Goal: Task Accomplishment & Management: Complete application form

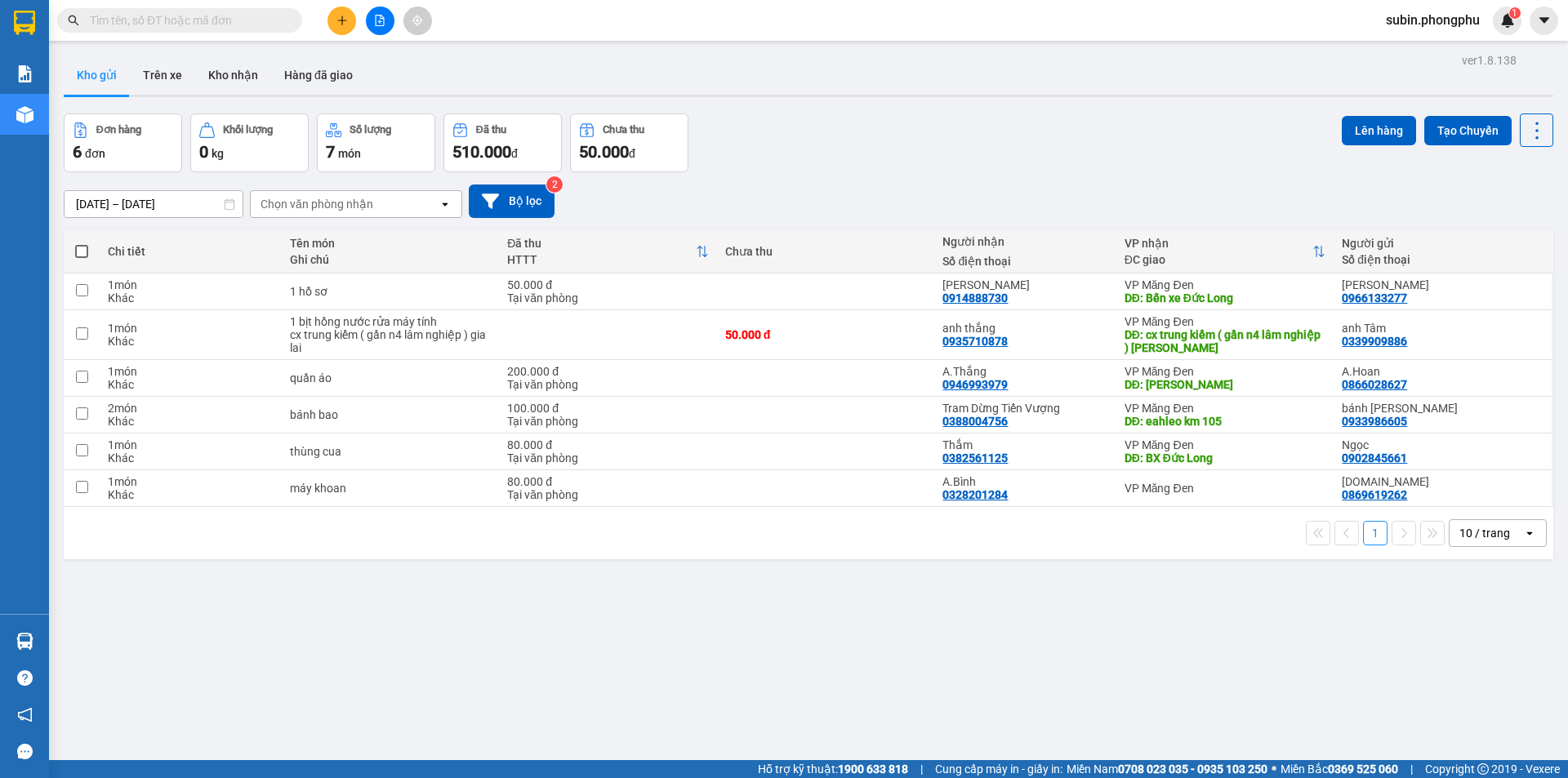
click at [351, 13] on button at bounding box center [342, 21] width 29 height 29
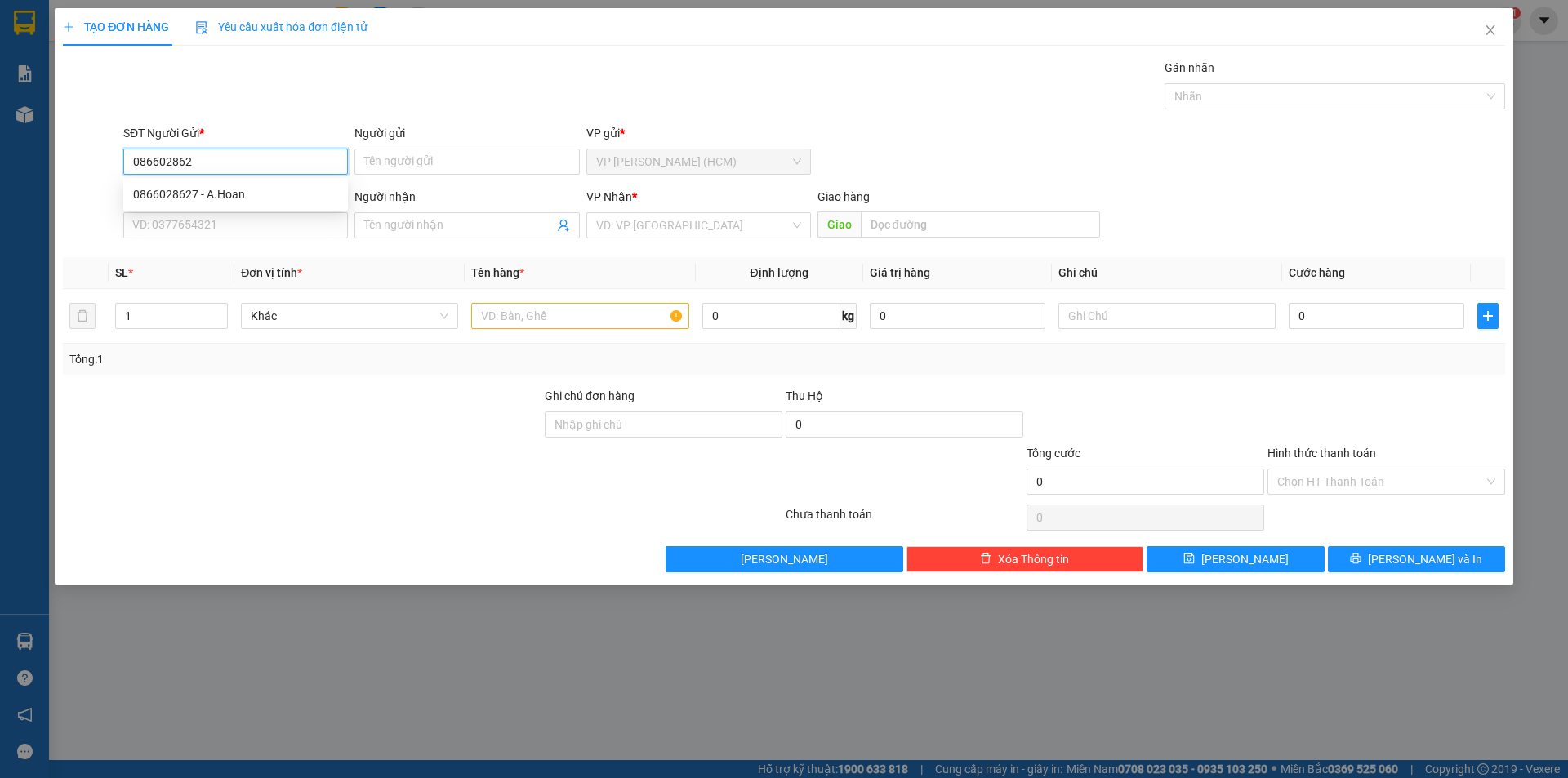
type input "0866028627"
click at [227, 190] on div "0866028627 - A.Hoan" at bounding box center [235, 195] width 205 height 18
type input "A.Hoan"
type input "0946993979"
type input "A.Thắng"
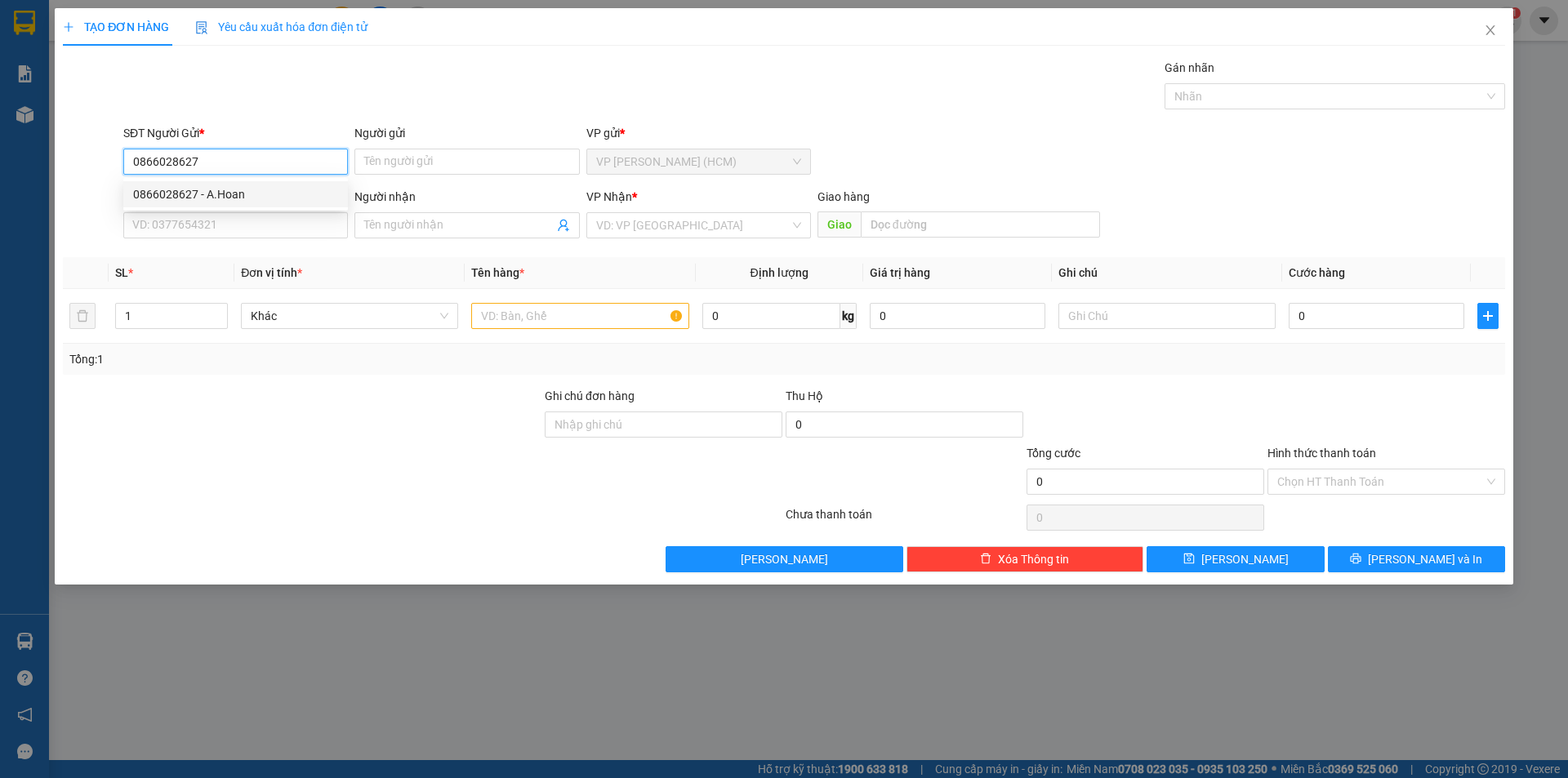
type input "Gia Lai"
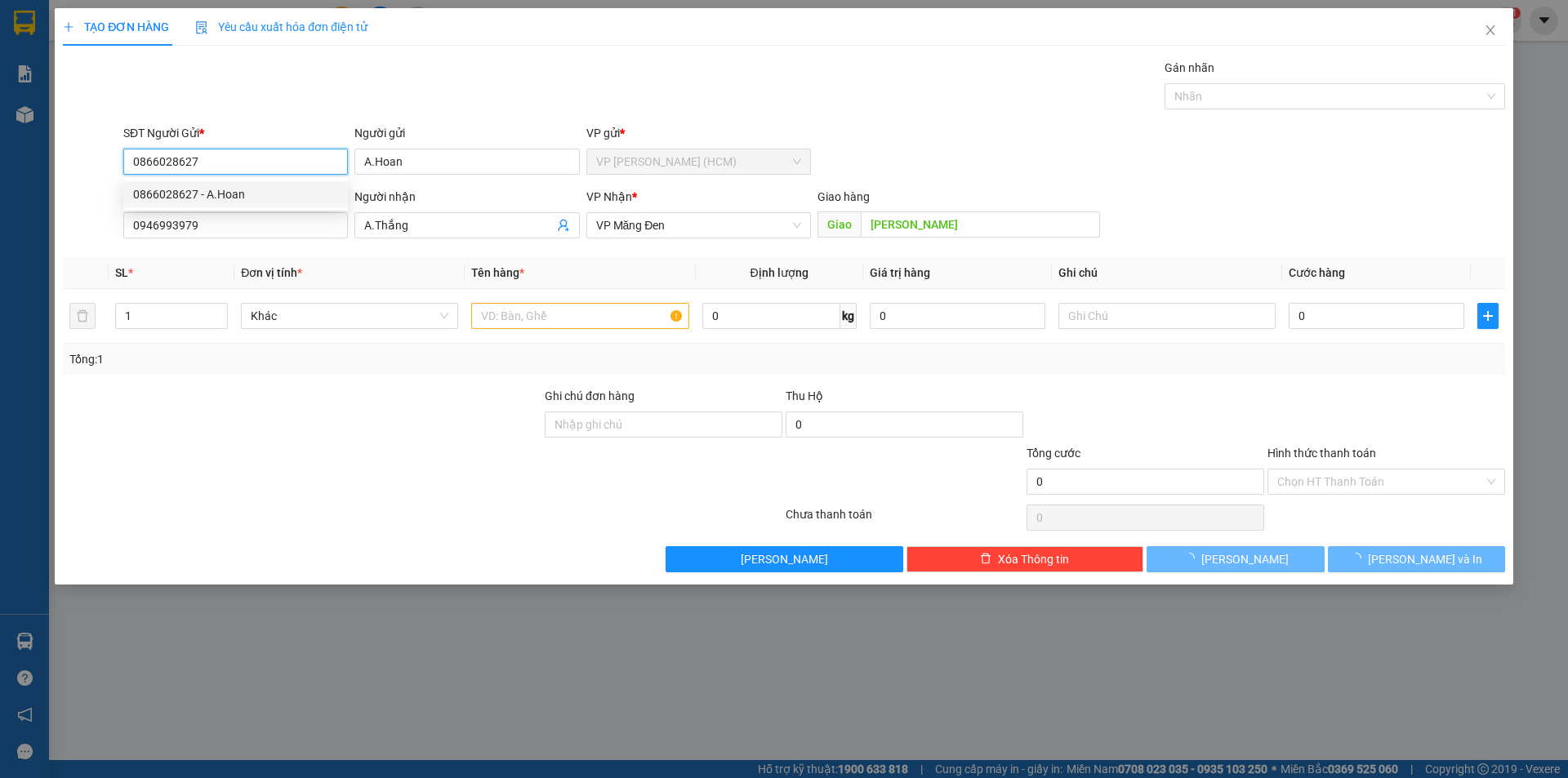
type input "200.000"
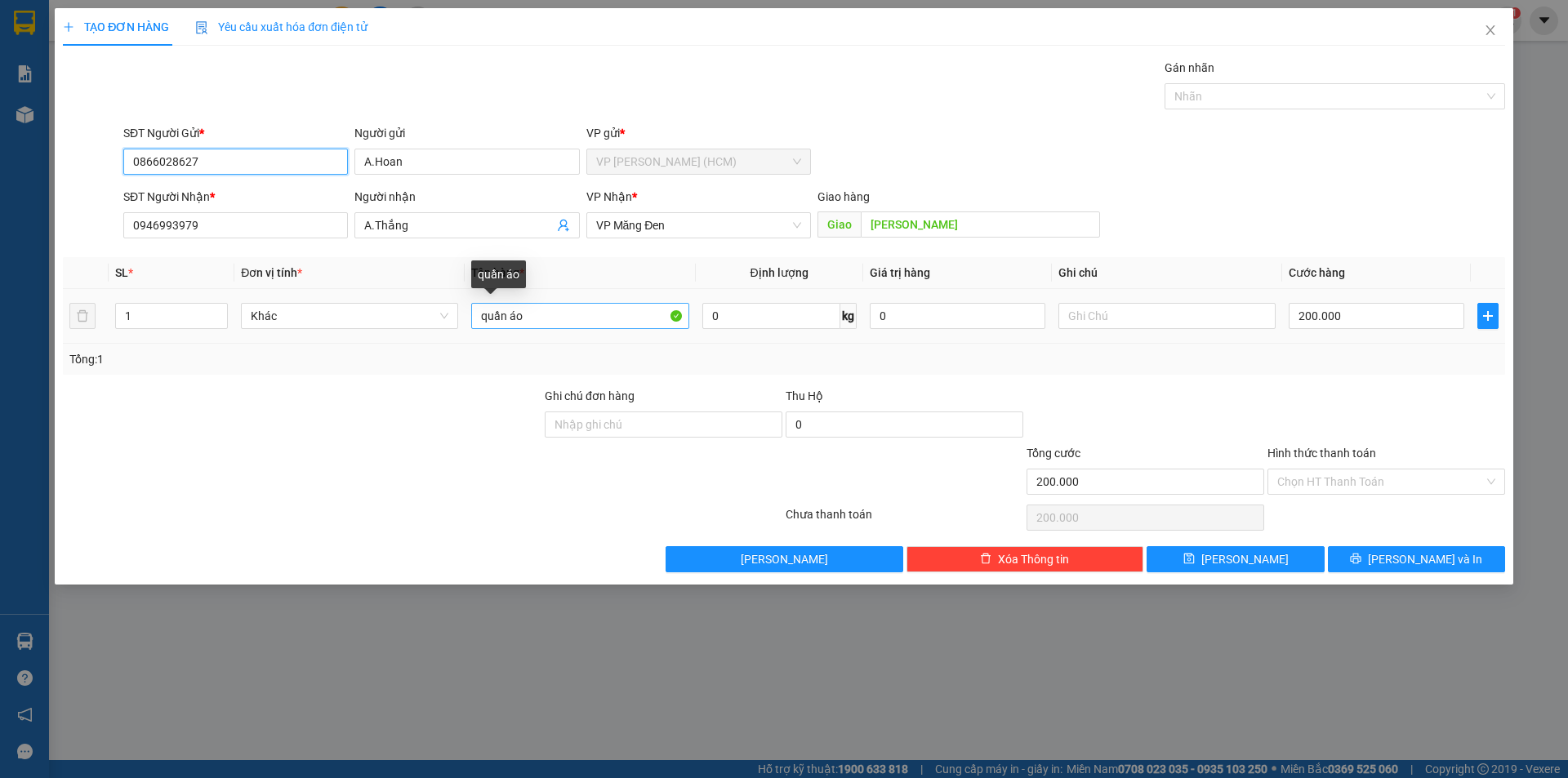
type input "0866028627"
click at [535, 323] on input "quần áo" at bounding box center [580, 316] width 217 height 26
click at [381, 361] on div "Tổng: 1" at bounding box center [337, 359] width 536 height 18
click at [1353, 324] on input "200.000" at bounding box center [1377, 316] width 176 height 26
click at [1269, 397] on div at bounding box center [1386, 415] width 241 height 57
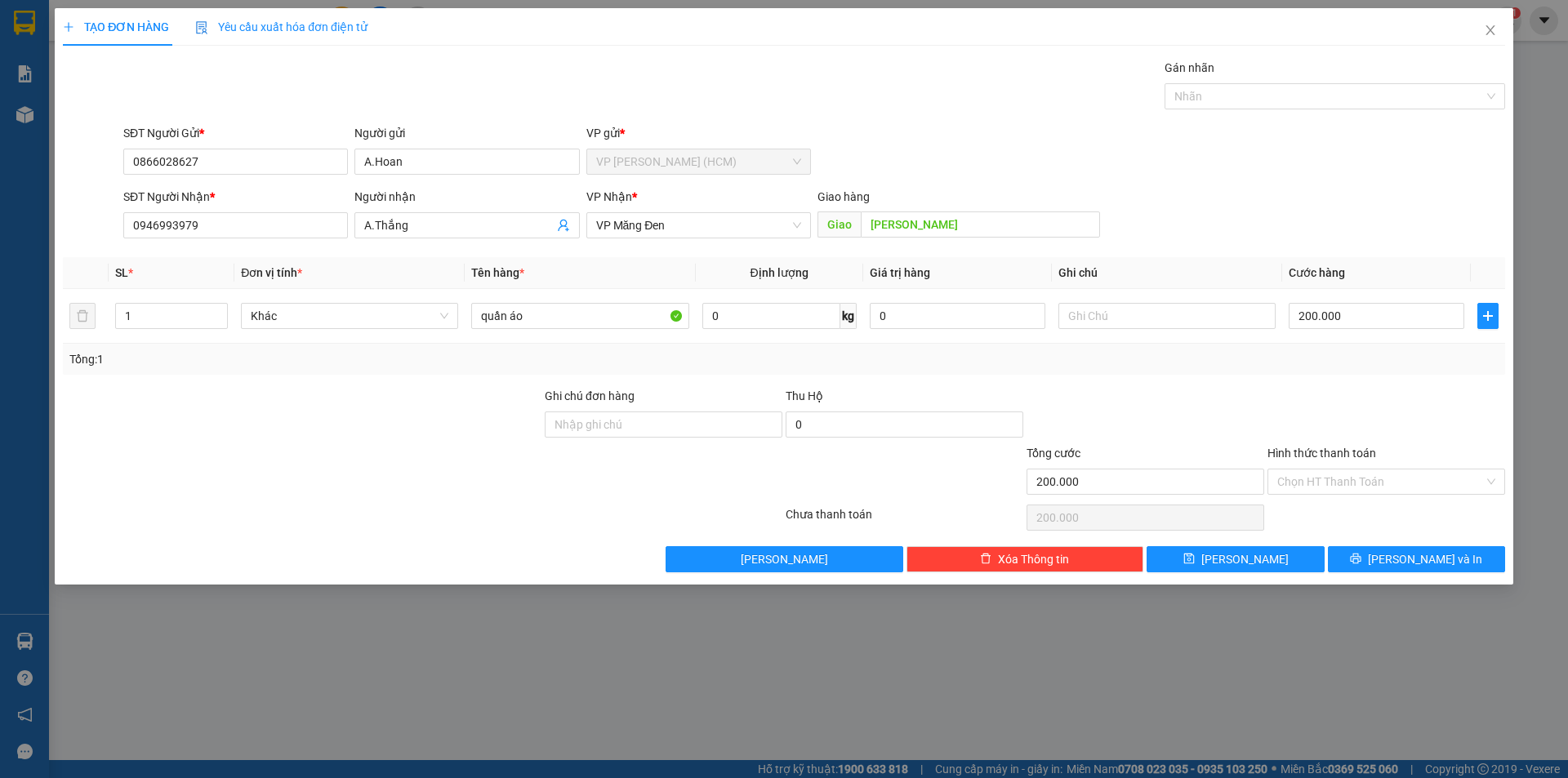
click at [1429, 161] on div "SĐT Người Gửi * 0866028627 Người gửi A.Hoan VP gửi * VP Hoàng Văn Thụ (HCM)" at bounding box center [814, 153] width 1388 height 57
click at [1144, 310] on input "text" at bounding box center [1167, 316] width 217 height 26
drag, startPoint x: 787, startPoint y: 366, endPoint x: 619, endPoint y: 352, distance: 168.6
click at [785, 366] on div "Tổng: 1" at bounding box center [784, 359] width 1429 height 18
click at [486, 316] on input "quần áo" at bounding box center [580, 316] width 217 height 26
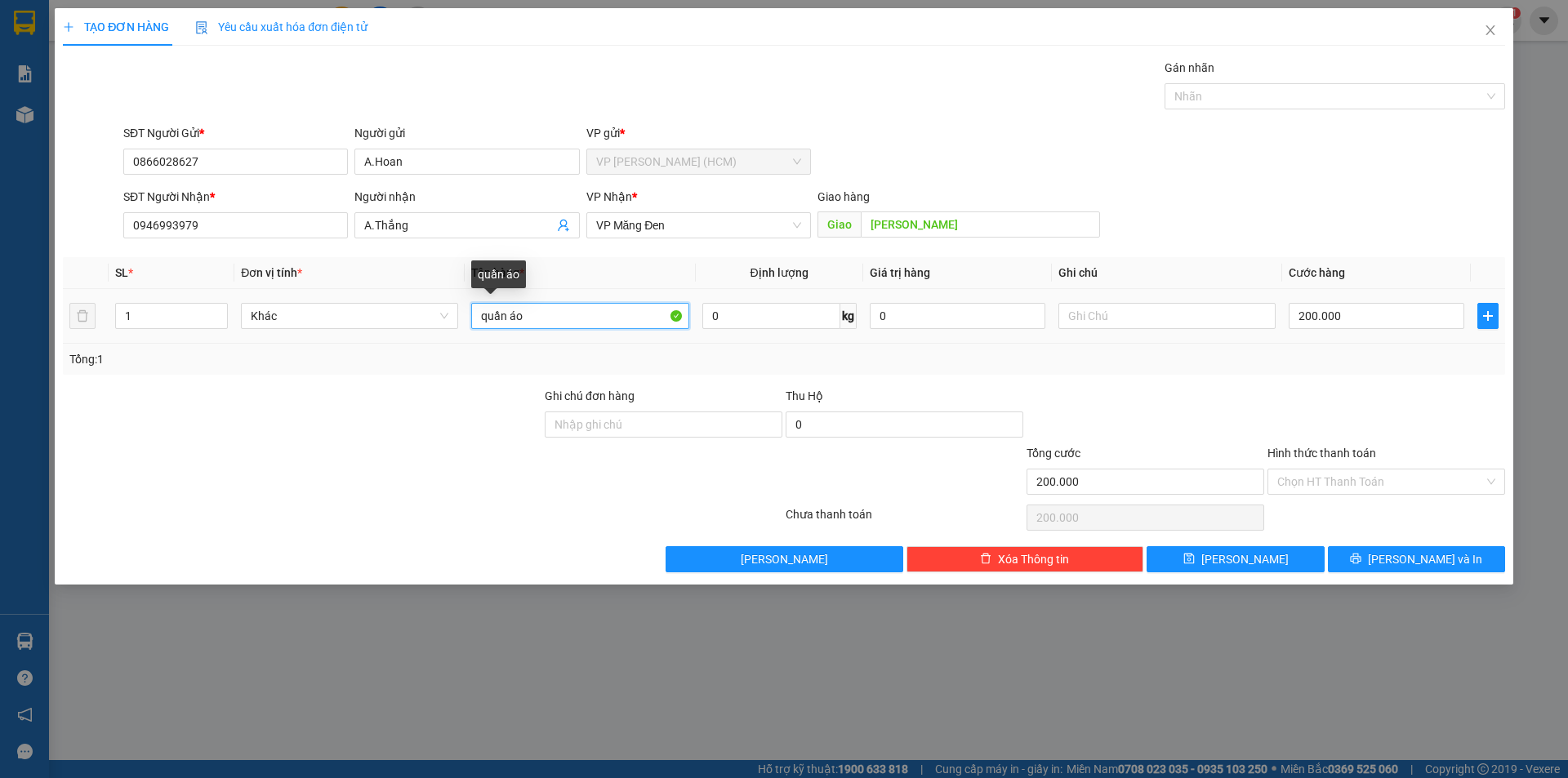
click at [483, 312] on input "quần áo" at bounding box center [580, 316] width 217 height 26
drag, startPoint x: 342, startPoint y: 432, endPoint x: 1159, endPoint y: 472, distance: 818.0
click at [348, 433] on div at bounding box center [302, 415] width 482 height 57
click at [1406, 433] on div at bounding box center [1386, 415] width 241 height 57
click at [495, 315] on input "4 quần áo" at bounding box center [580, 316] width 217 height 26
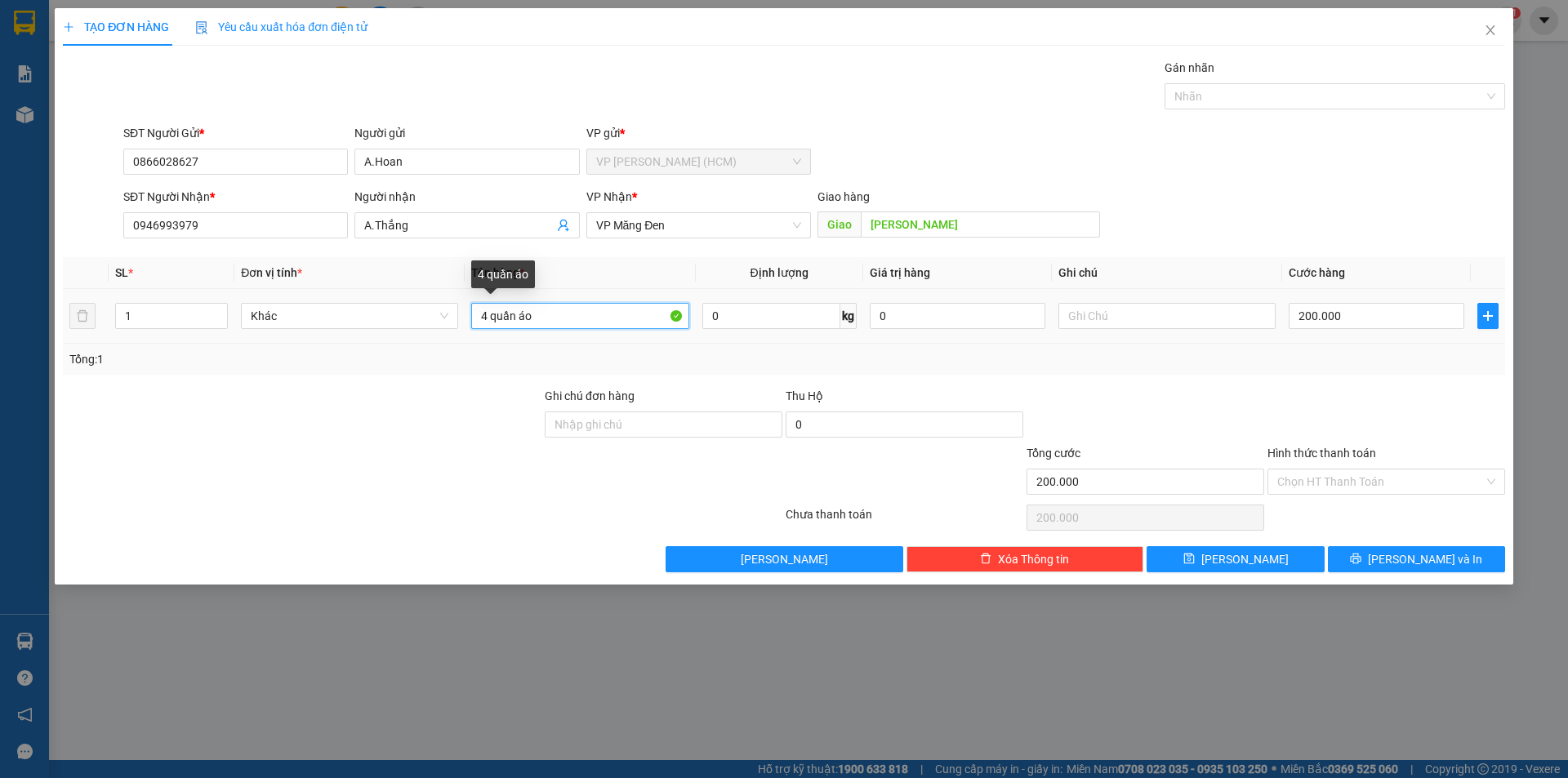
click at [486, 313] on input "4 quần áo" at bounding box center [580, 316] width 217 height 26
type input "quần áo"
drag, startPoint x: 483, startPoint y: 414, endPoint x: 494, endPoint y: 418, distance: 11.7
click at [483, 414] on div at bounding box center [302, 415] width 482 height 57
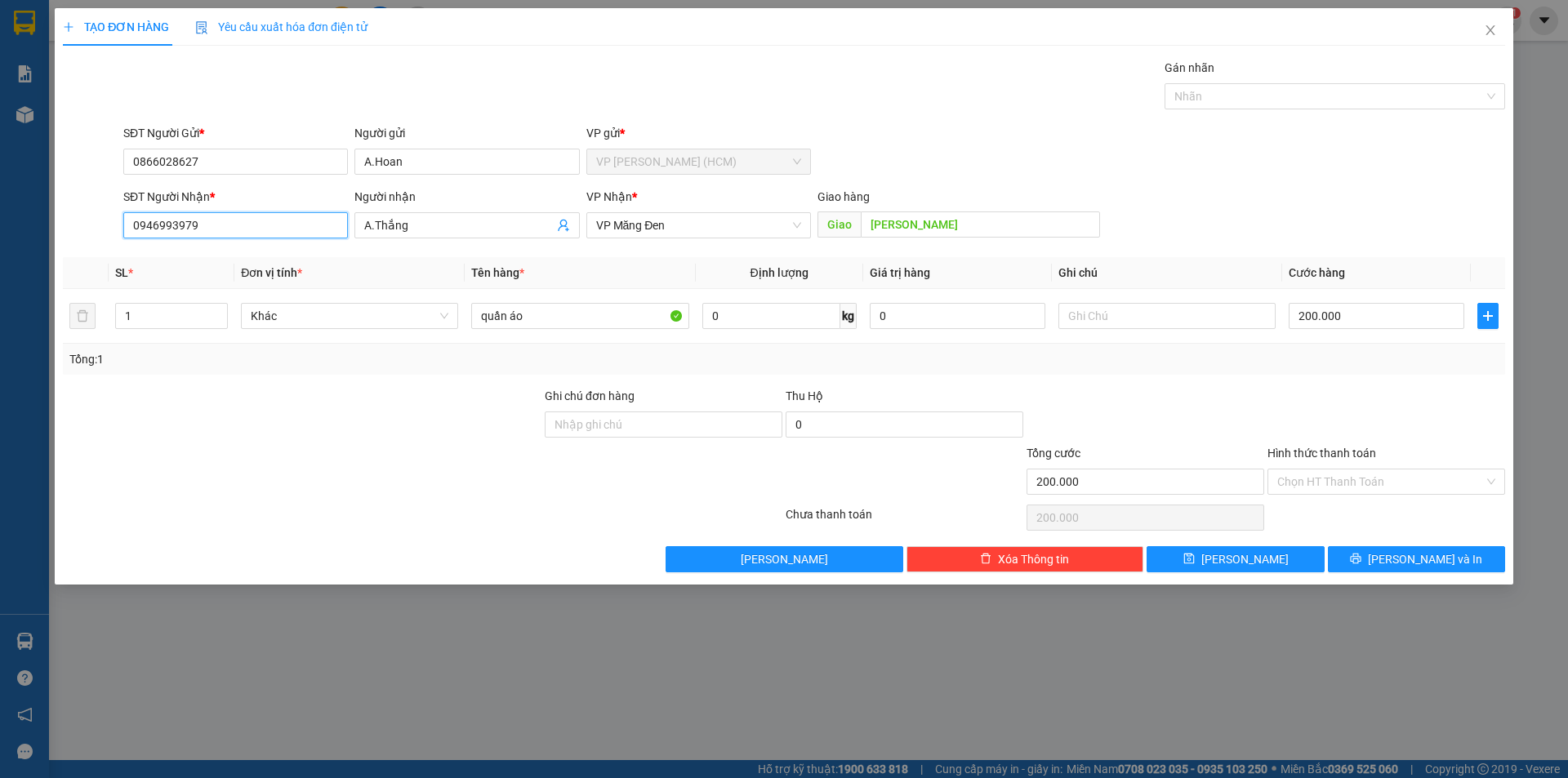
click at [221, 228] on input "0946993979" at bounding box center [235, 225] width 224 height 26
click at [224, 162] on input "0866028627" at bounding box center [235, 162] width 224 height 26
click at [1422, 558] on span "Lưu và In" at bounding box center [1424, 559] width 114 height 18
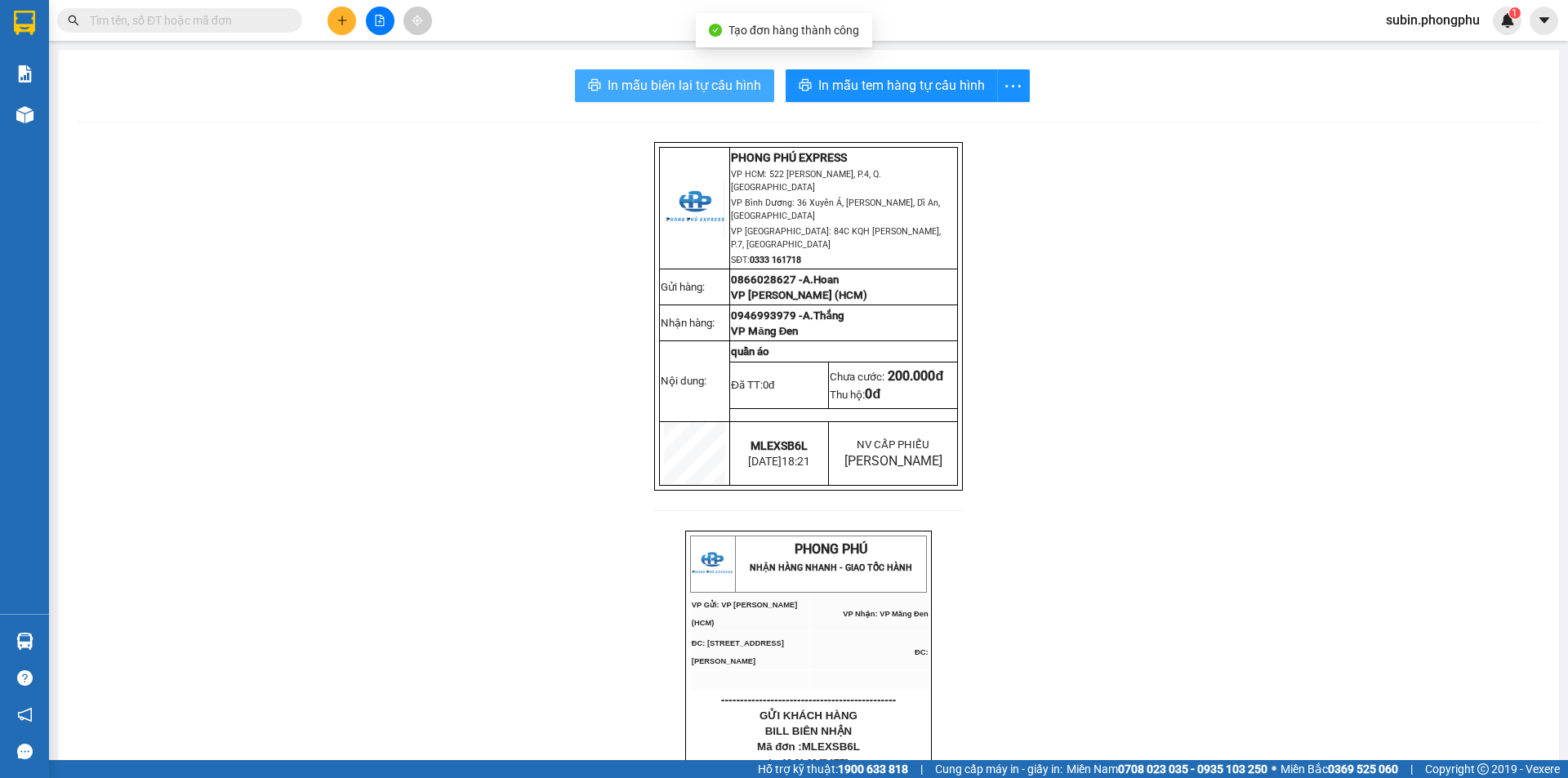
click at [690, 99] on button "In mẫu biên lai tự cấu hình" at bounding box center [675, 85] width 199 height 32
click at [634, 90] on span "In mẫu biên lai tự cấu hình" at bounding box center [684, 85] width 153 height 21
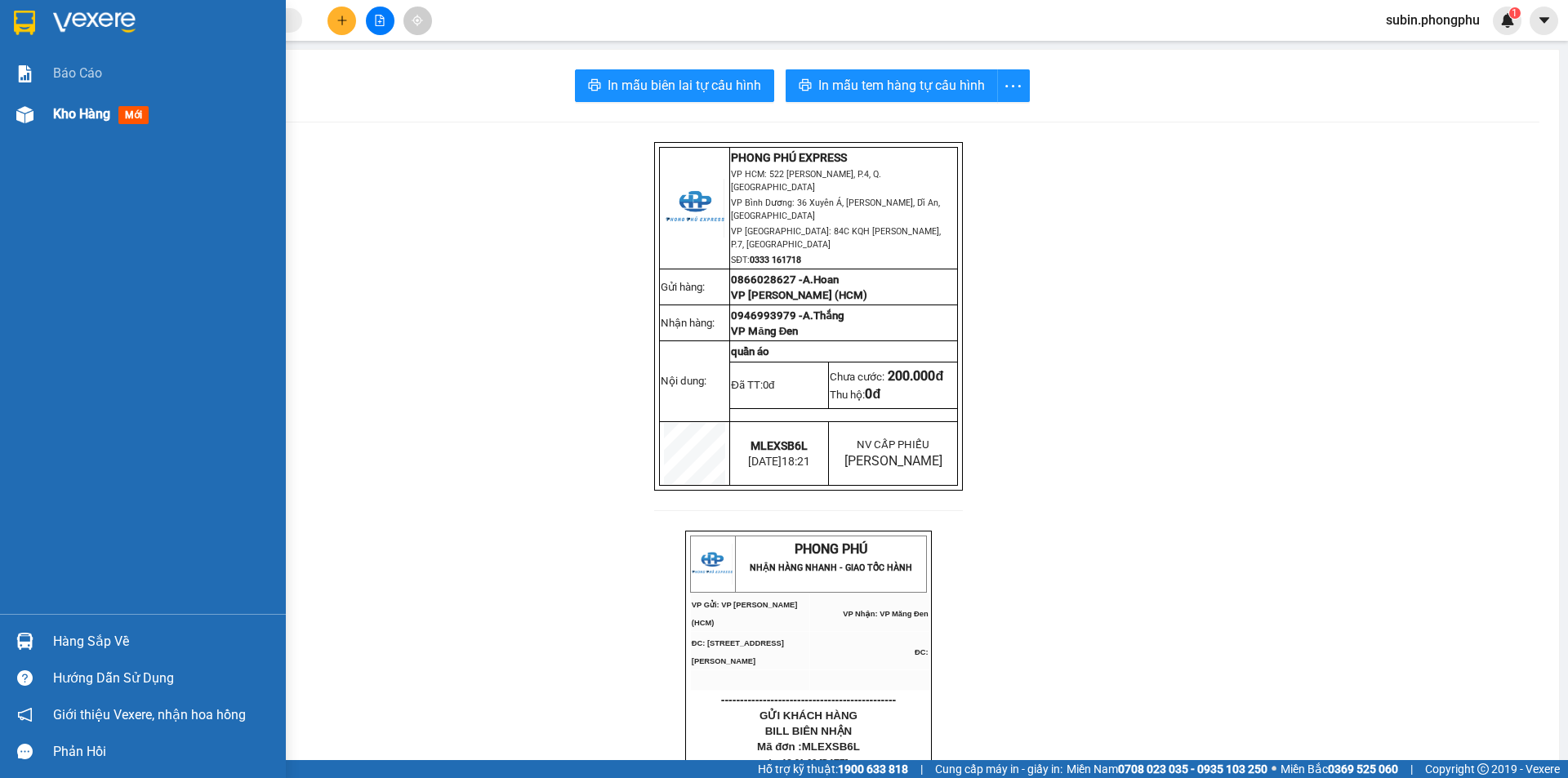
click at [61, 113] on span "Kho hàng" at bounding box center [82, 113] width 57 height 15
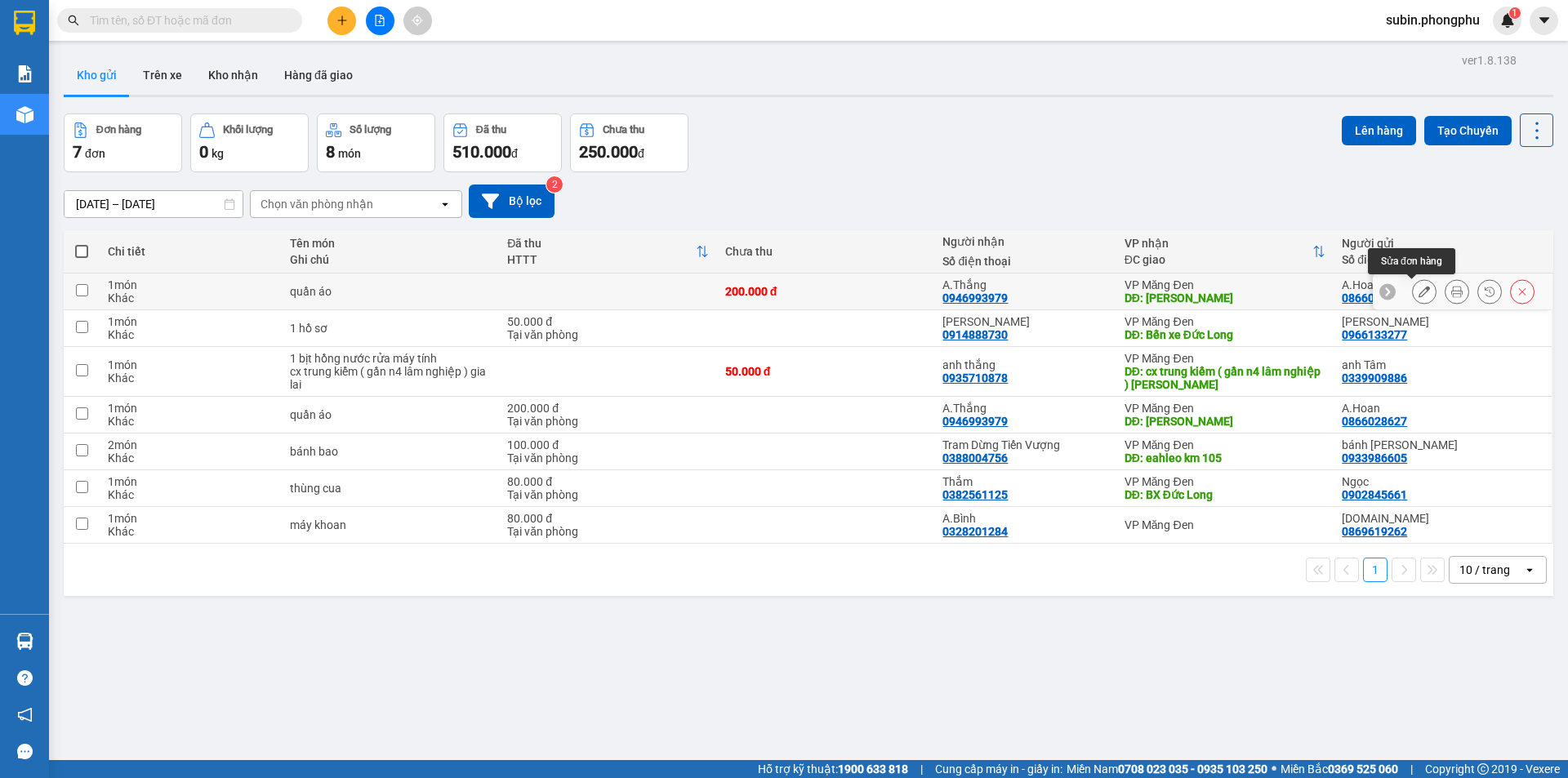
click at [1420, 291] on button at bounding box center [1423, 292] width 22 height 29
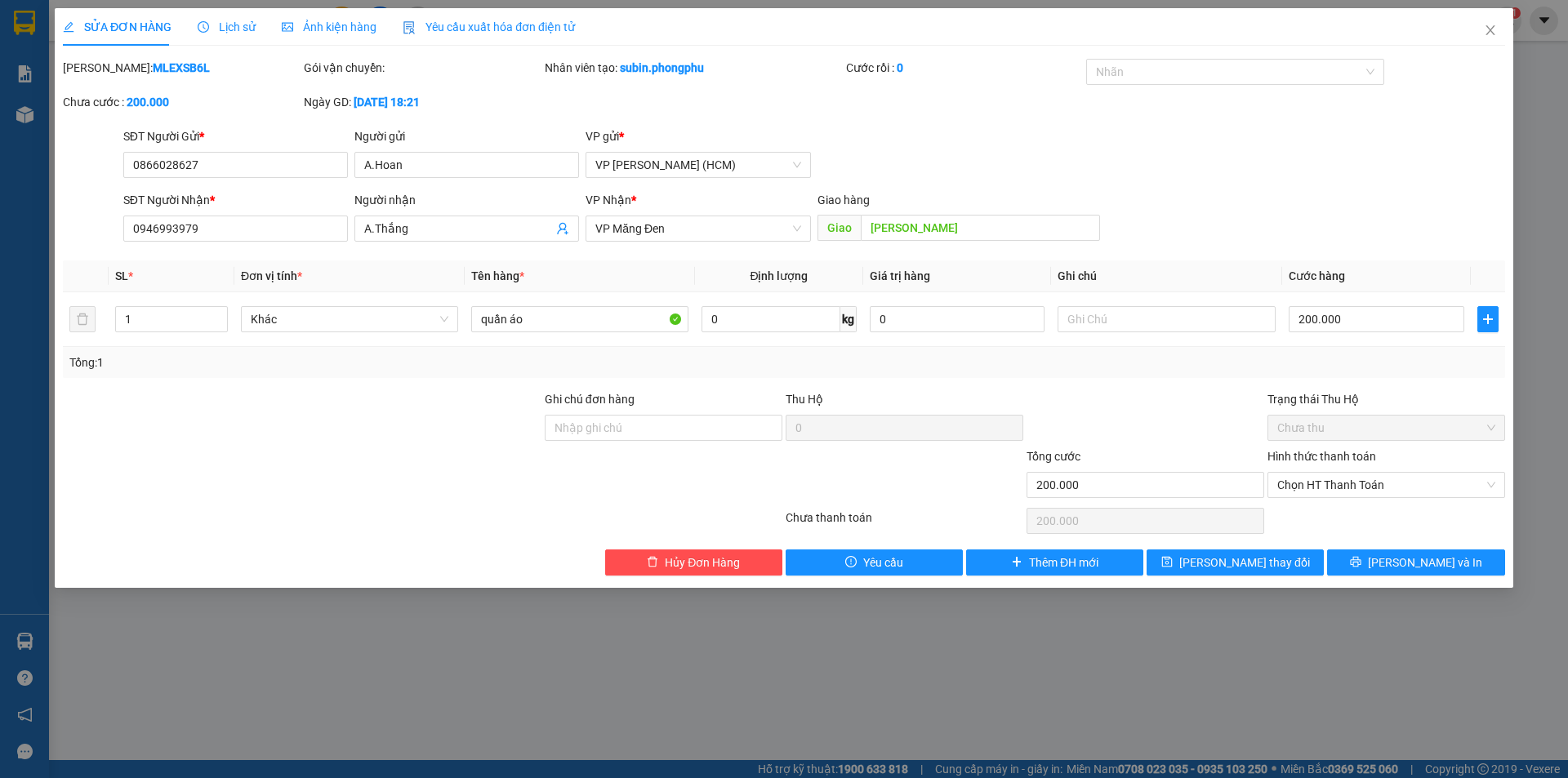
type input "0866028627"
type input "0946993979"
type input "Gia Lai"
type input "200.000"
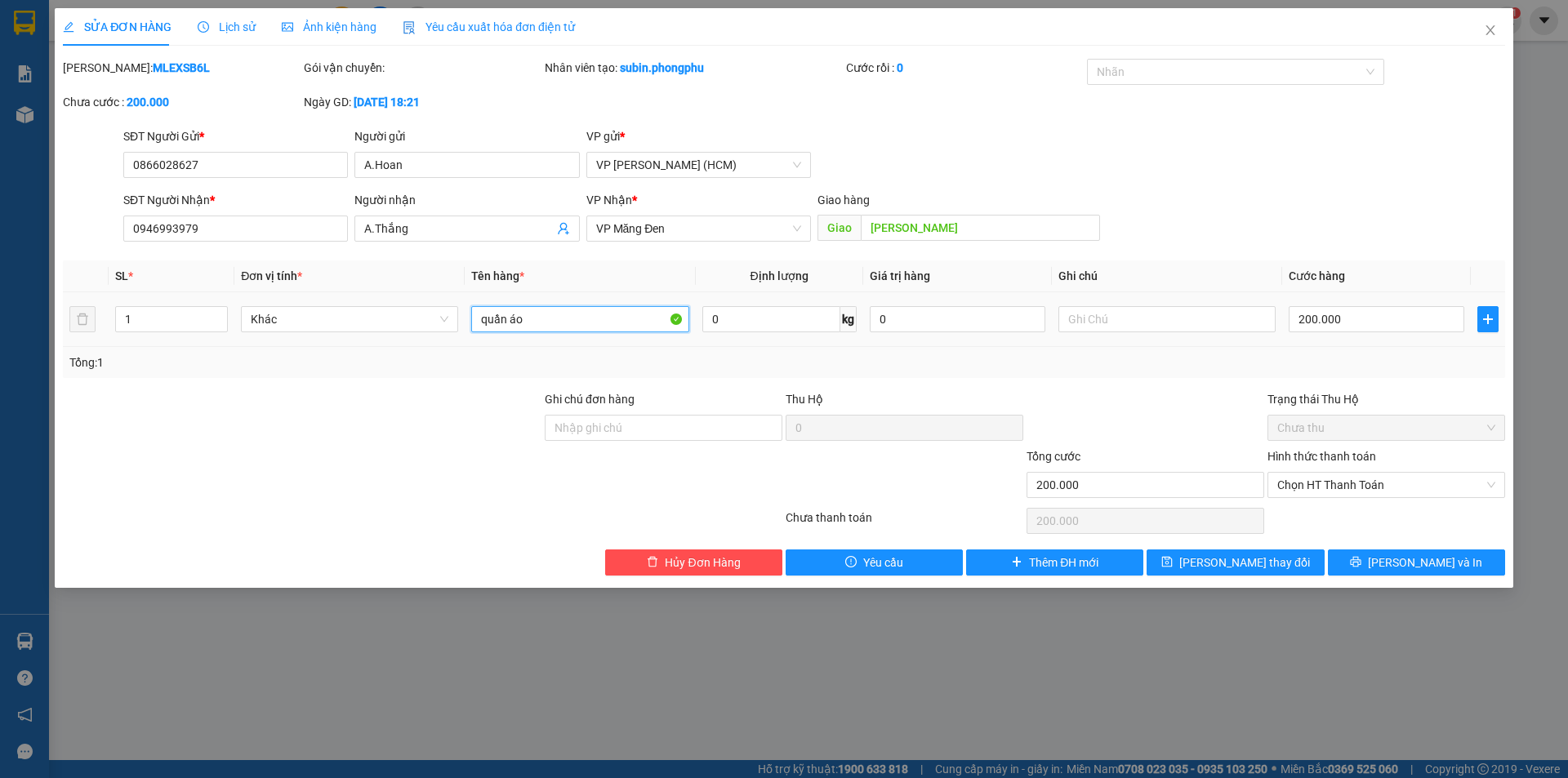
click at [482, 310] on input "quần áo" at bounding box center [580, 319] width 217 height 26
type input "4 thùng quần áo"
click at [1339, 325] on input "200.000" at bounding box center [1377, 319] width 176 height 26
type input "0"
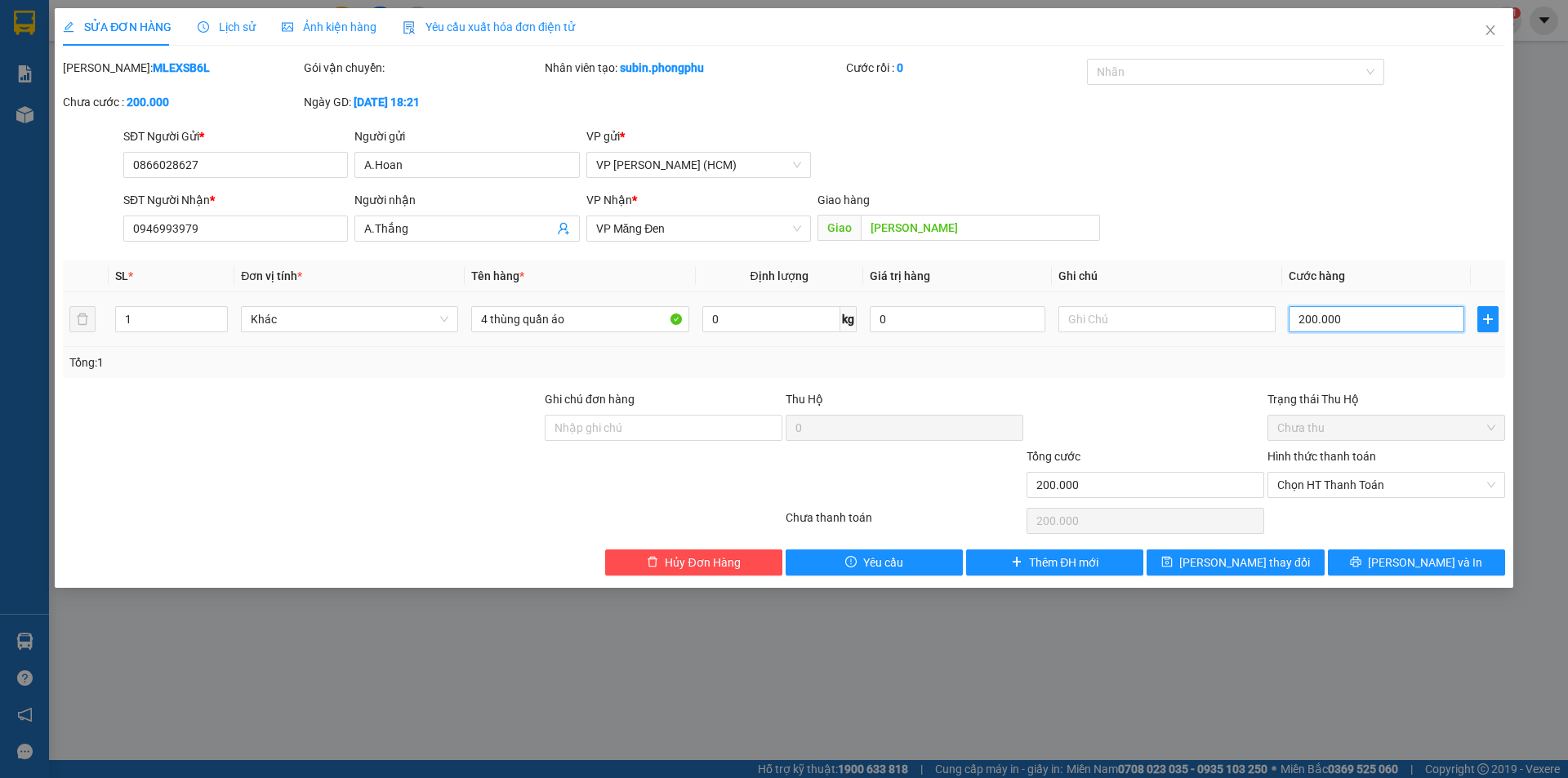
type input "0"
click at [1295, 310] on input "0" at bounding box center [1377, 319] width 176 height 26
type input "40"
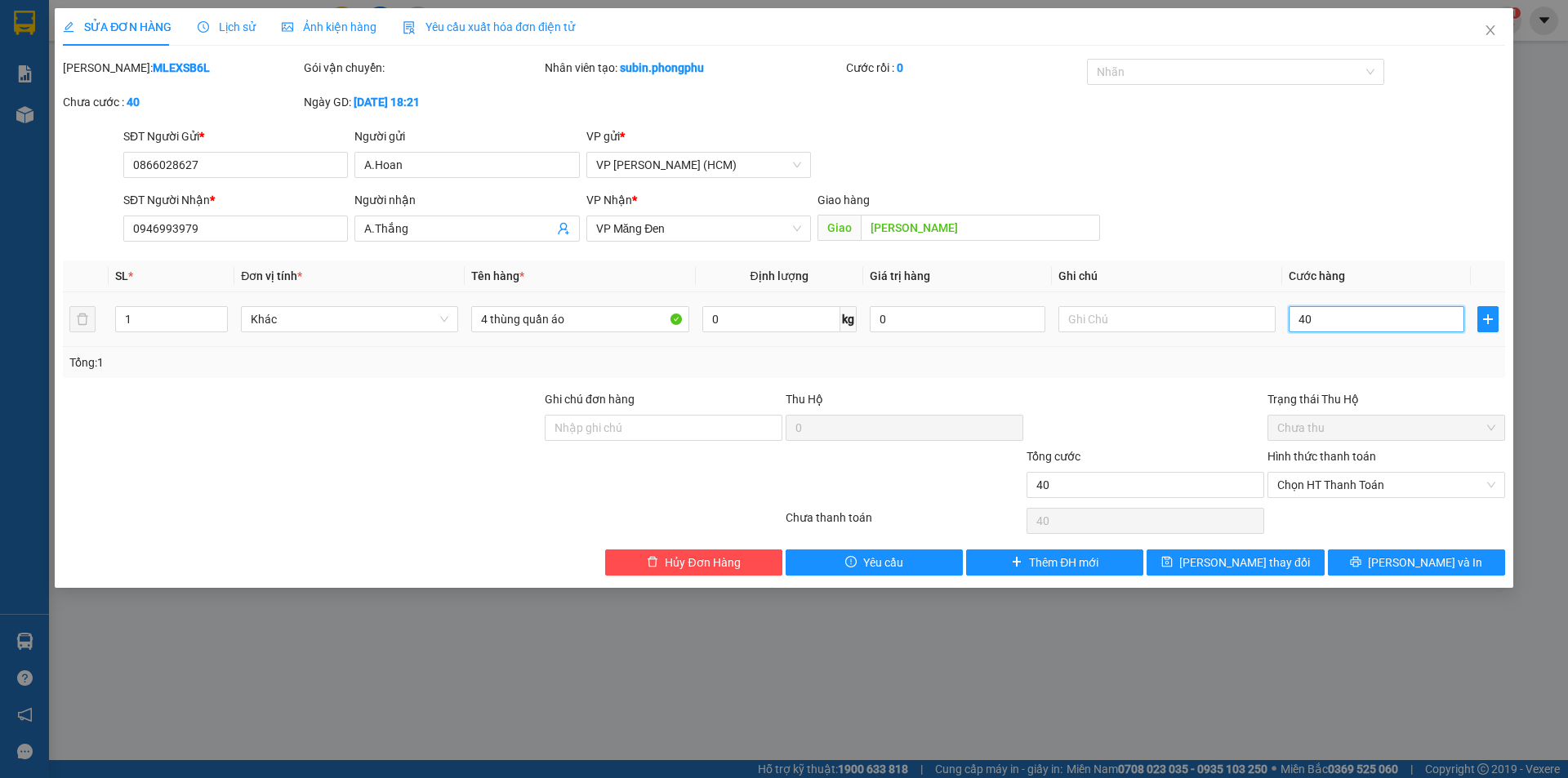
type input "400"
type input "4.000"
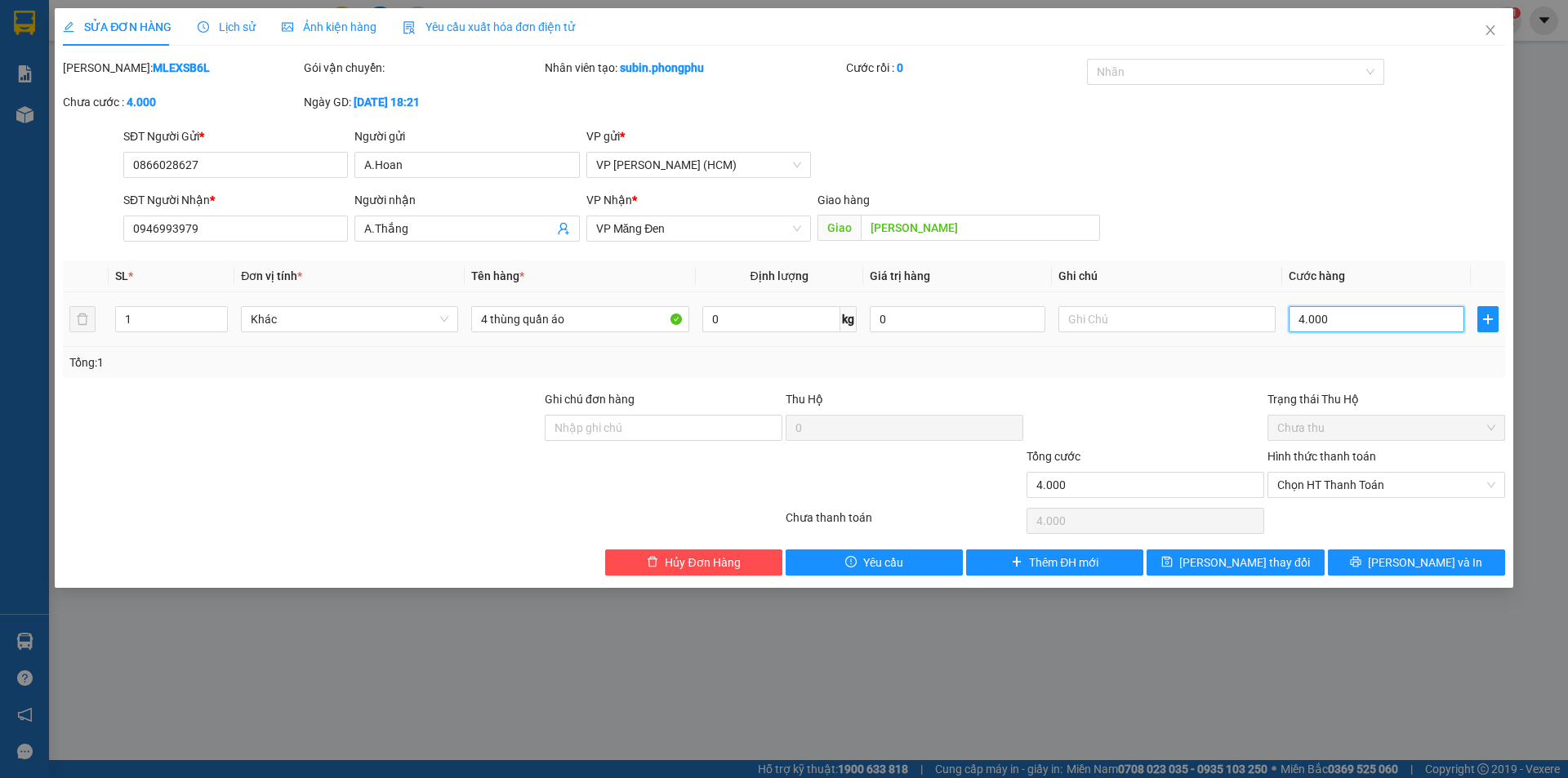
type input "440"
type input "040"
click at [1311, 357] on div "Tổng: 1" at bounding box center [784, 363] width 1429 height 18
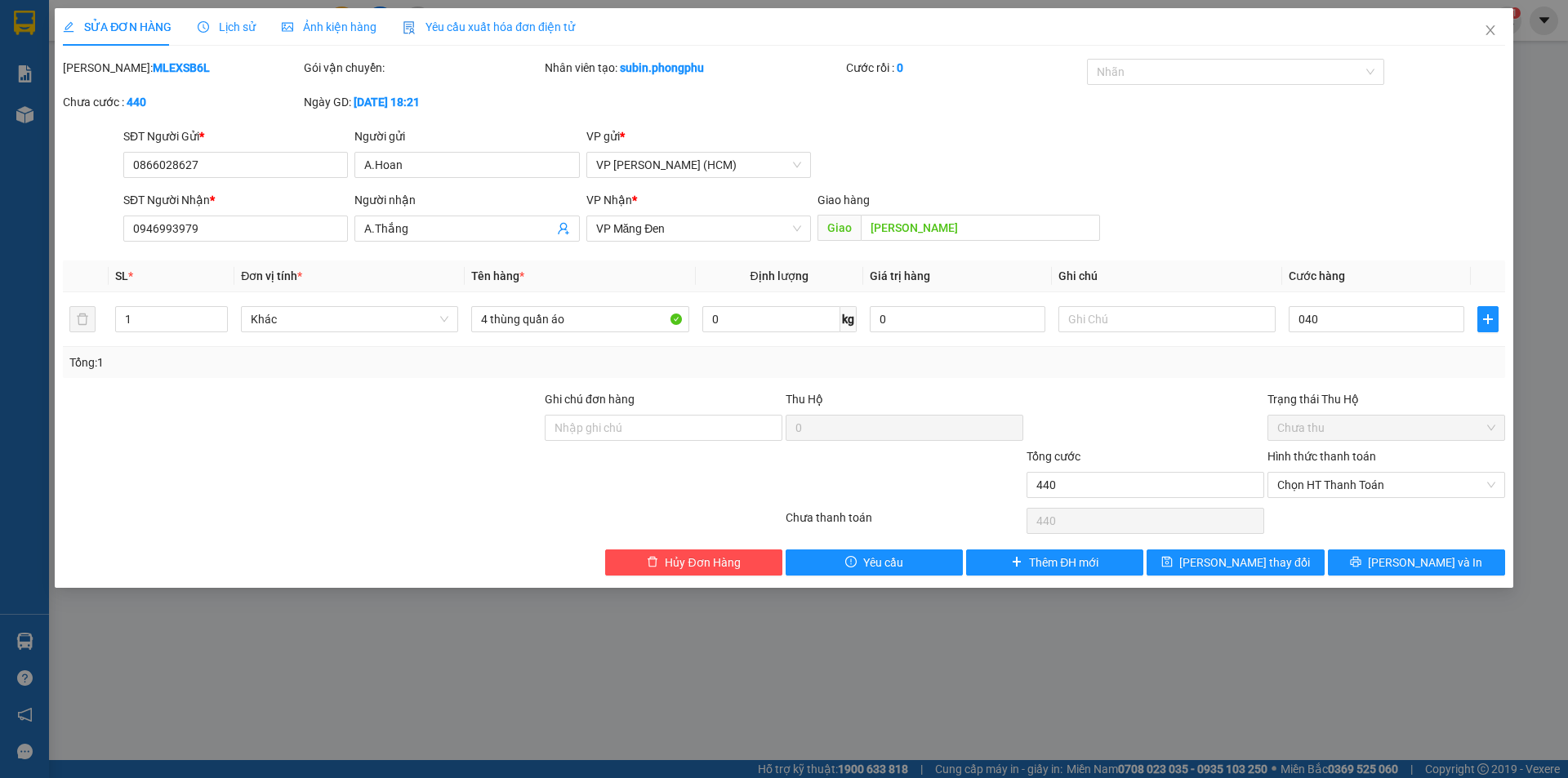
type input "40.000"
click at [1350, 320] on input "40.000" at bounding box center [1377, 319] width 176 height 26
type input "0"
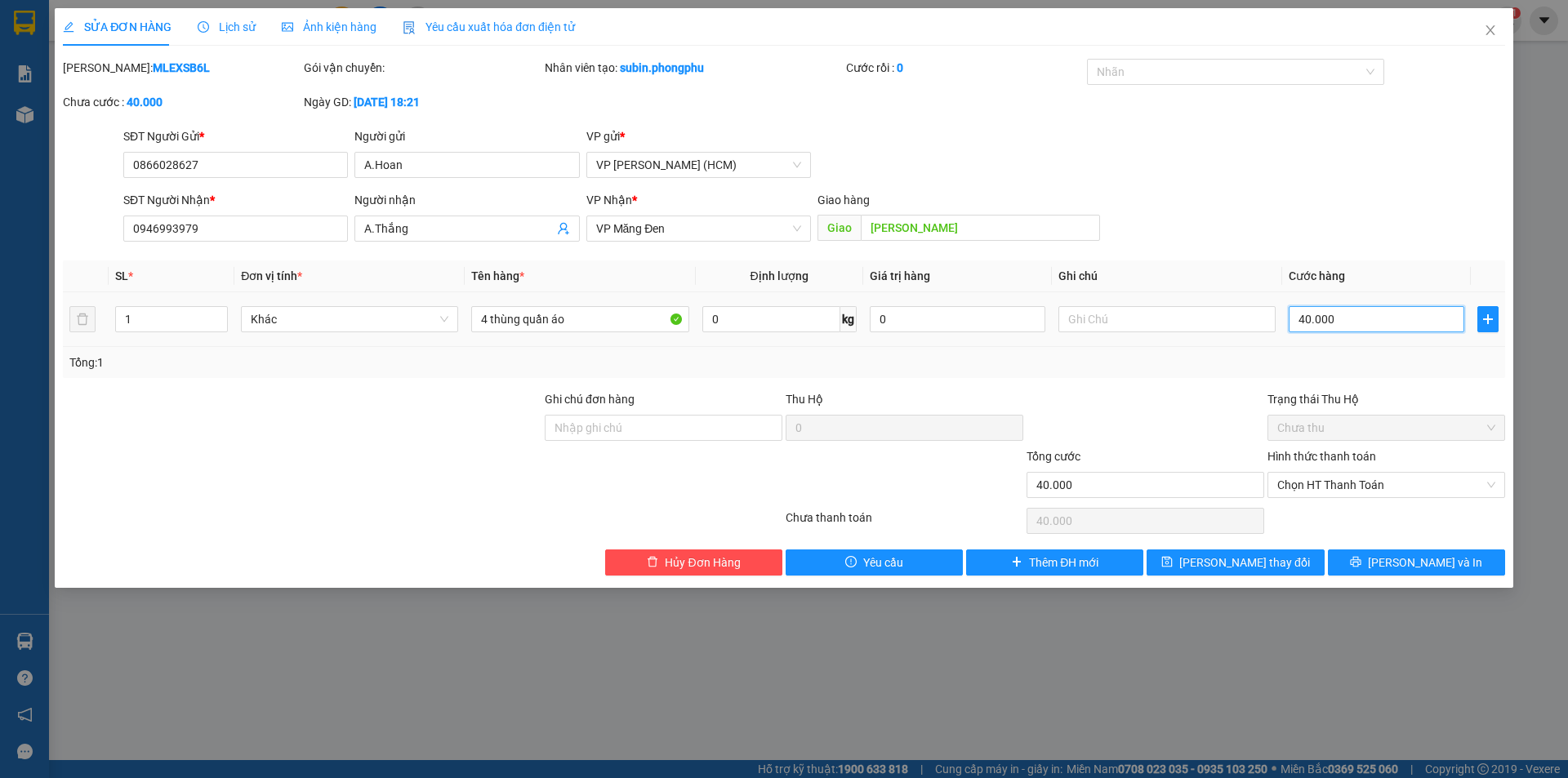
type input "0"
click at [1298, 319] on input "0" at bounding box center [1377, 319] width 176 height 26
type input "40"
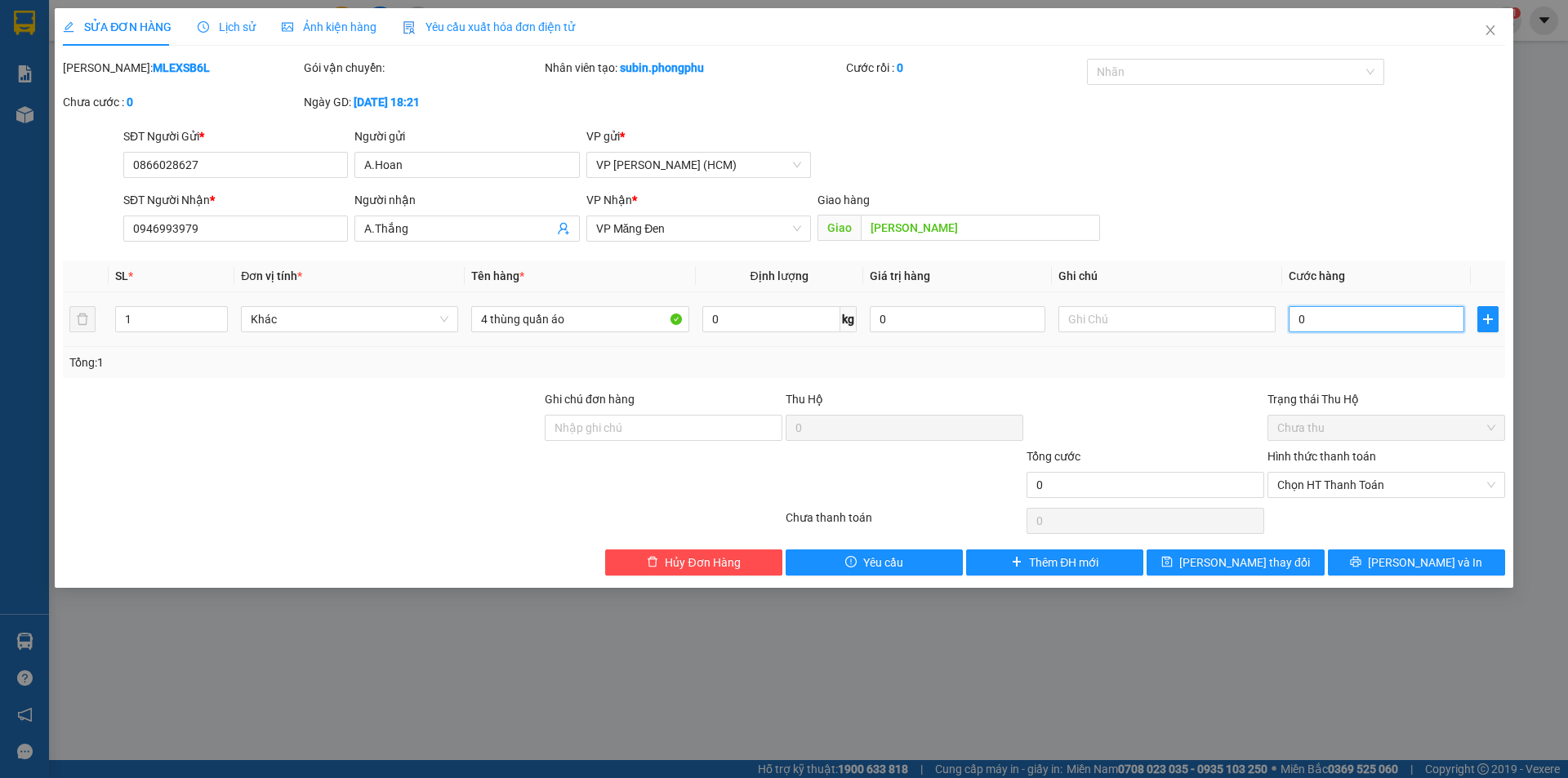
type input "40"
type input "400"
click at [1307, 365] on div "Tổng: 1" at bounding box center [784, 363] width 1429 height 18
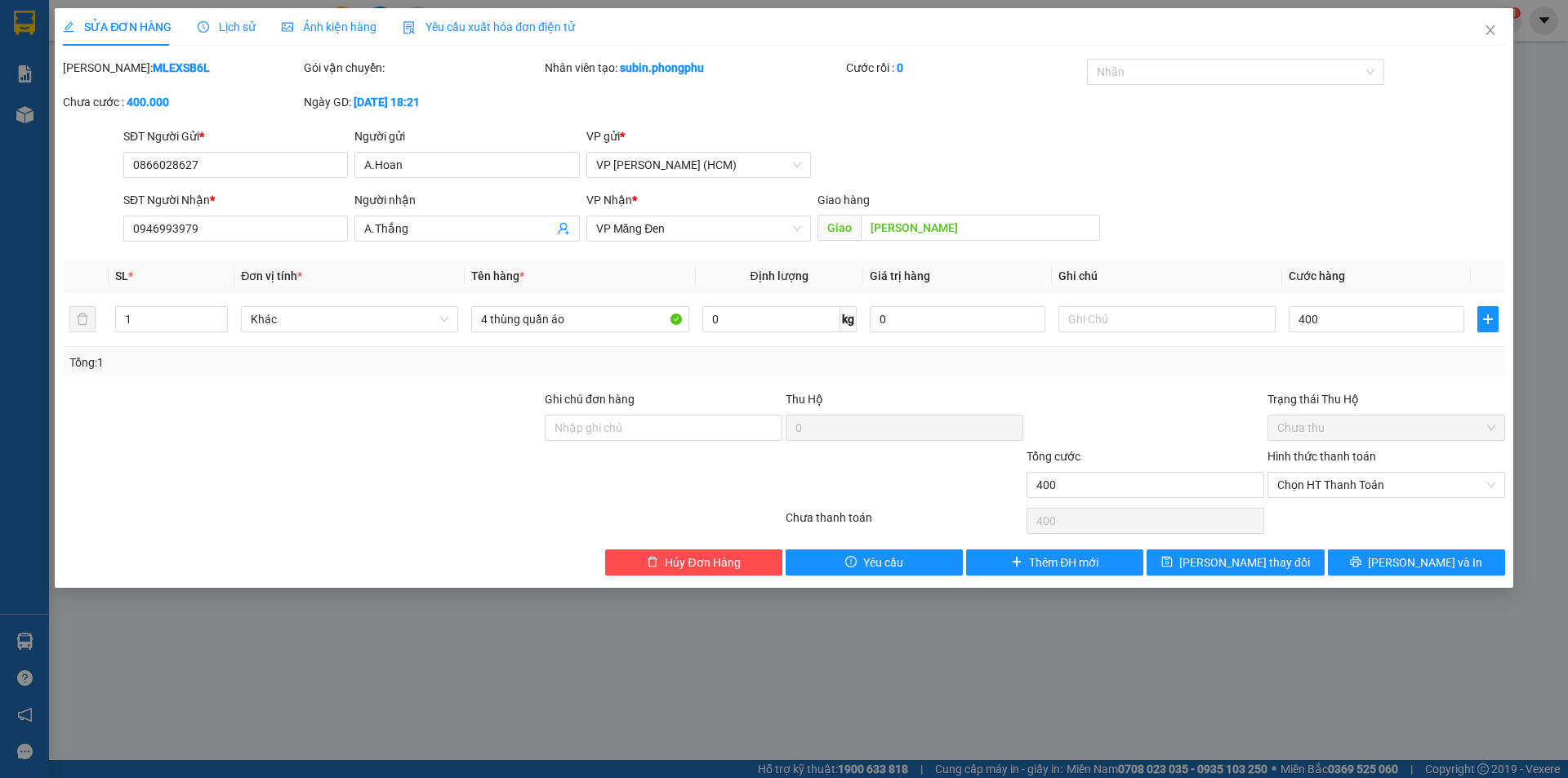
type input "400.000"
click at [1396, 553] on button "Lưu và In" at bounding box center [1416, 562] width 177 height 26
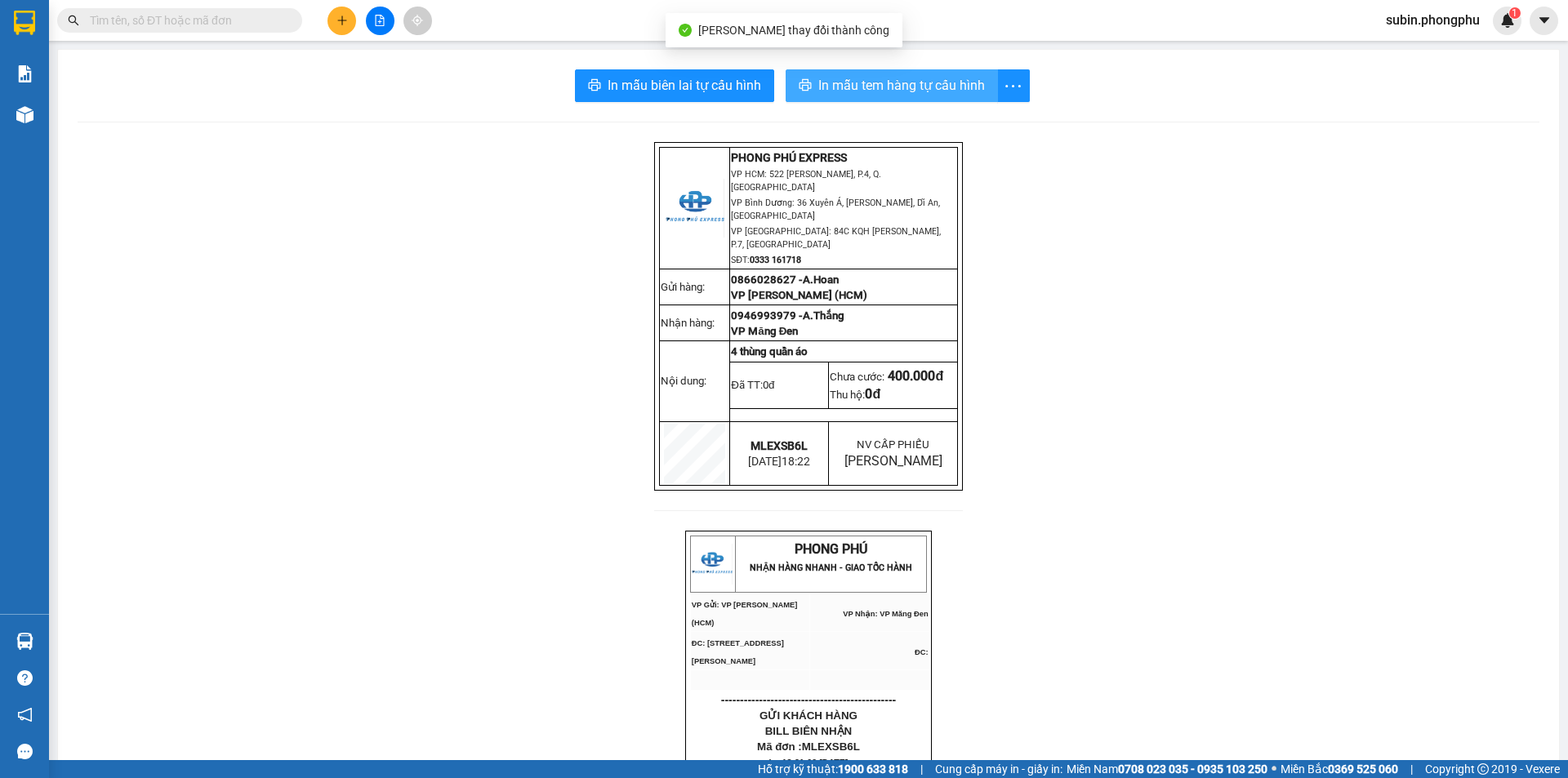
click at [873, 76] on span "In mẫu tem hàng tự cấu hình" at bounding box center [902, 85] width 167 height 21
click at [863, 85] on span "In mẫu tem hàng tự cấu hình" at bounding box center [902, 85] width 167 height 21
click at [854, 89] on span "In mẫu tem hàng tự cấu hình" at bounding box center [902, 85] width 167 height 21
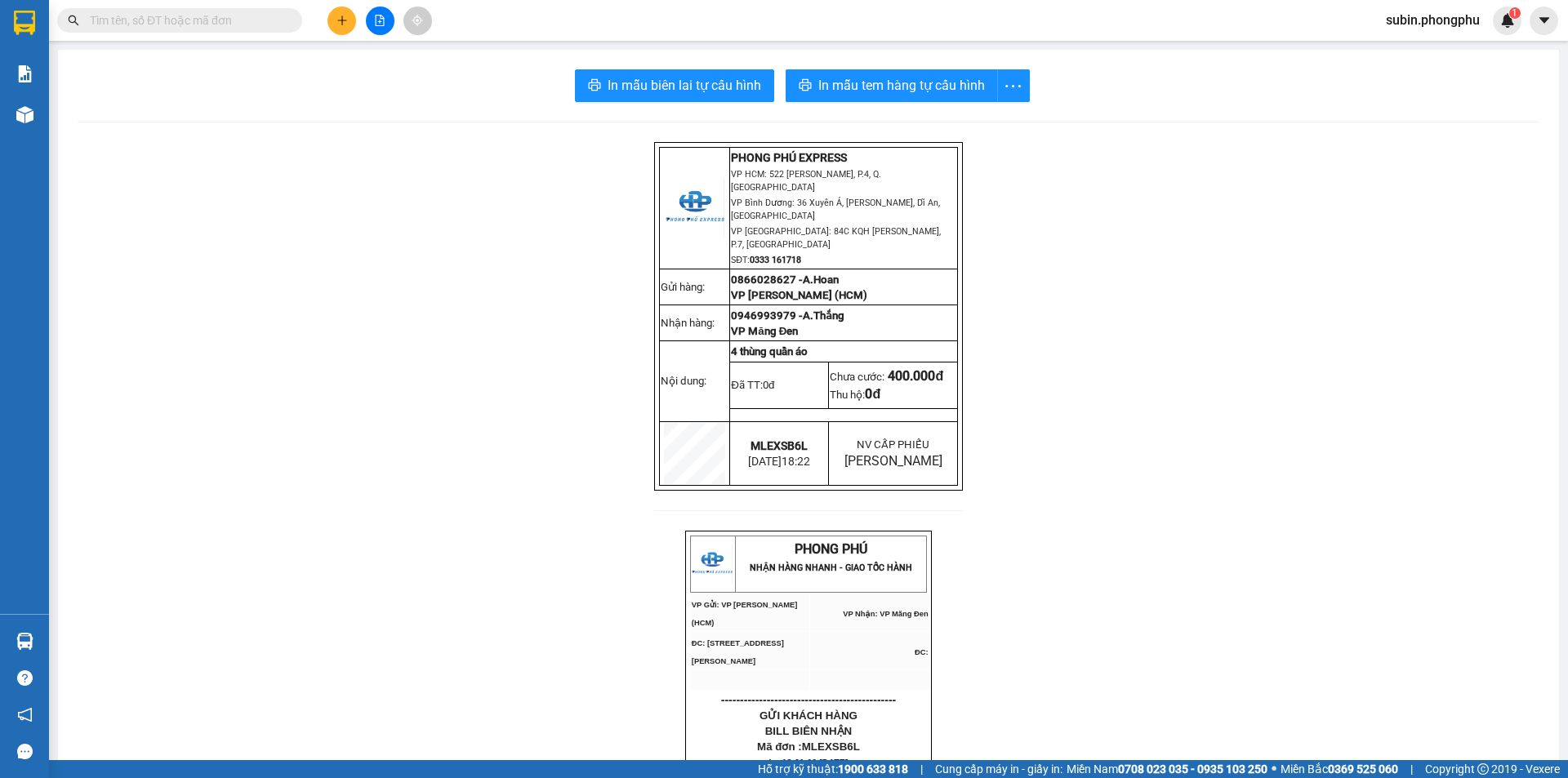
drag, startPoint x: 1111, startPoint y: 472, endPoint x: 1014, endPoint y: 315, distance: 184.5
click at [912, 80] on span "In mẫu tem hàng tự cấu hình" at bounding box center [902, 85] width 167 height 21
